Goal: Download file/media

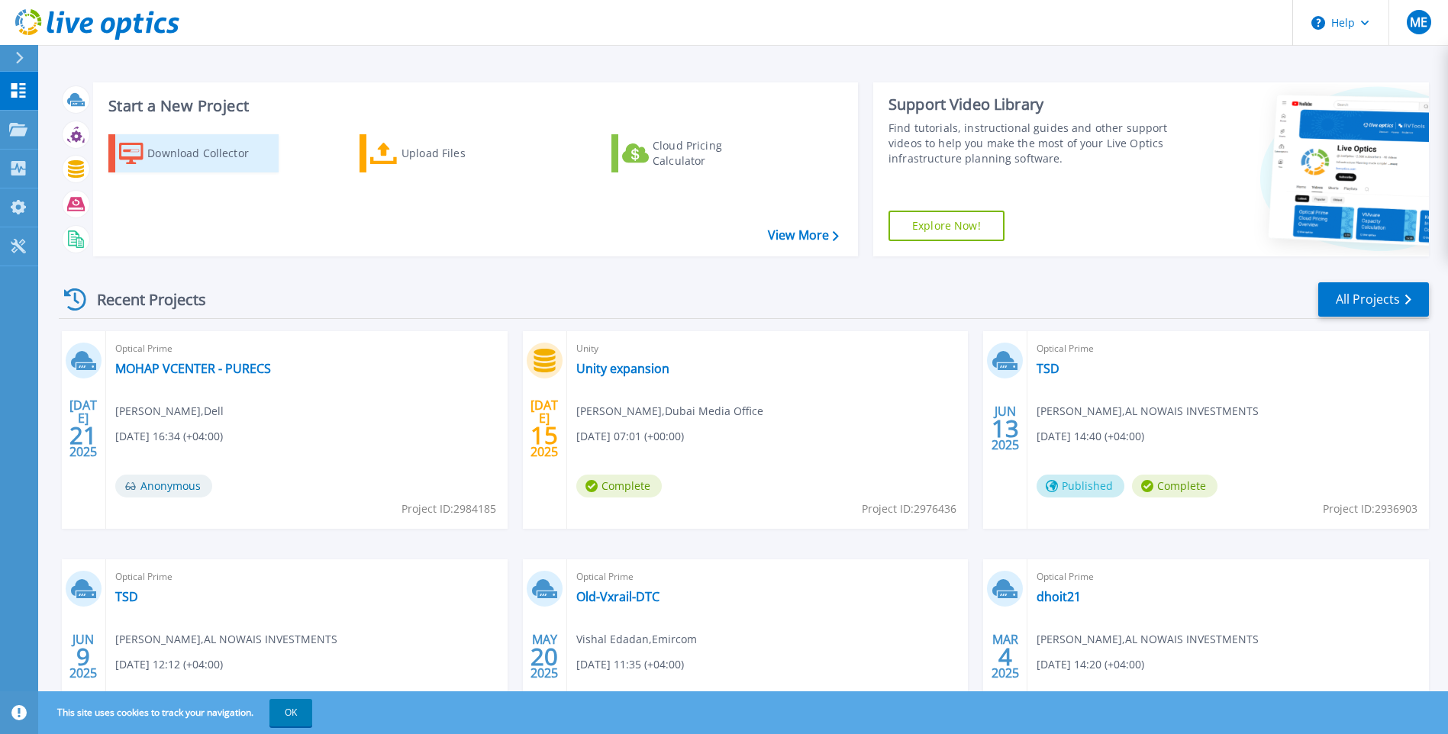
click at [218, 150] on div "Download Collector" at bounding box center [208, 153] width 122 height 31
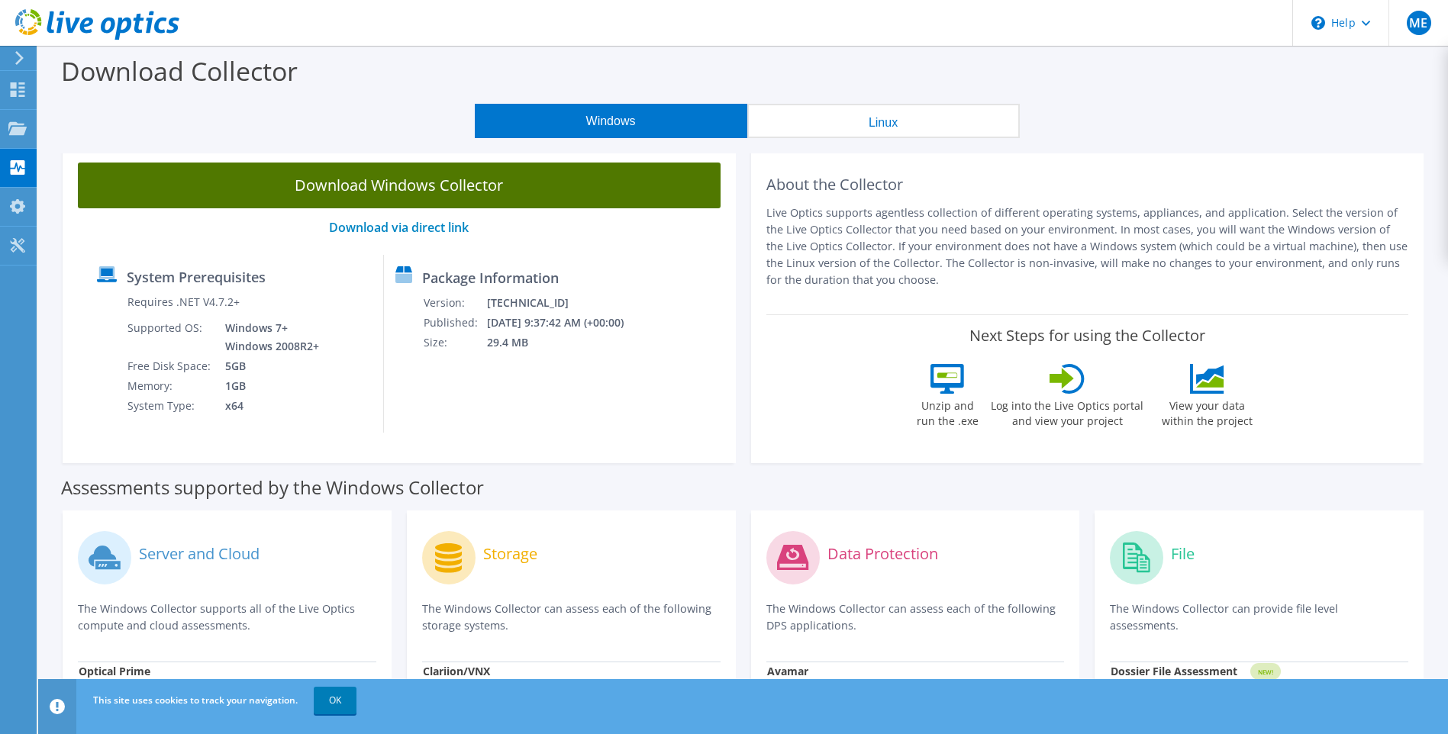
click at [373, 178] on link "Download Windows Collector" at bounding box center [399, 186] width 643 height 46
